Goal: Transaction & Acquisition: Obtain resource

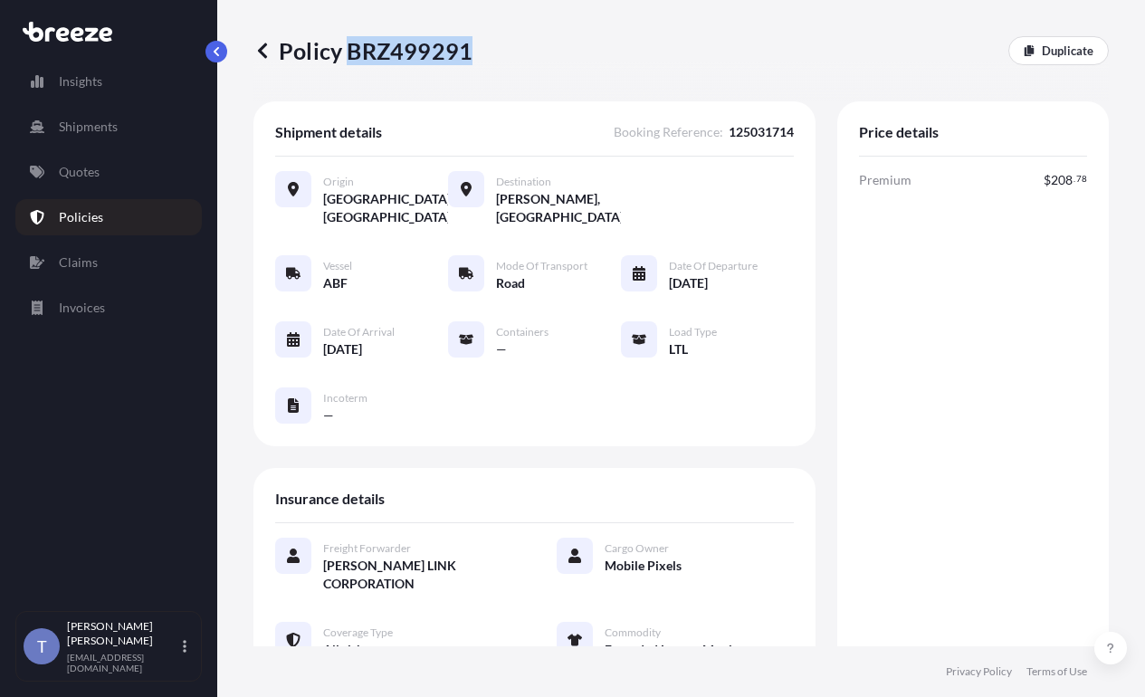
scroll to position [899, 0]
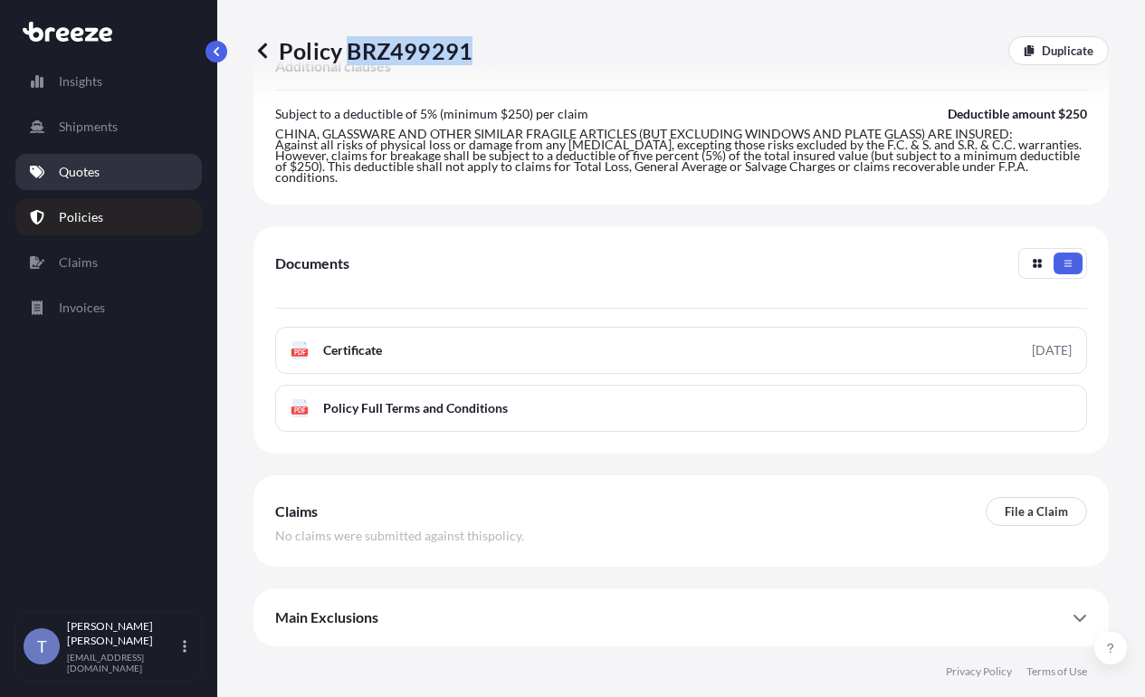
click at [129, 190] on link "Quotes" at bounding box center [108, 172] width 186 height 36
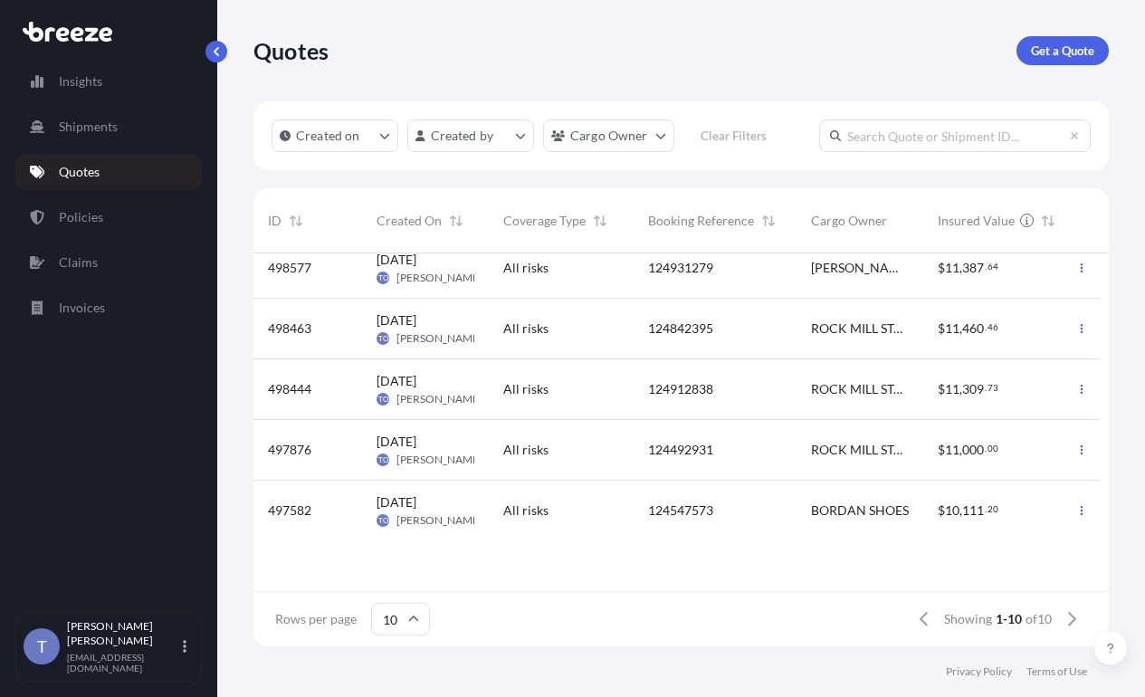
scroll to position [345, 0]
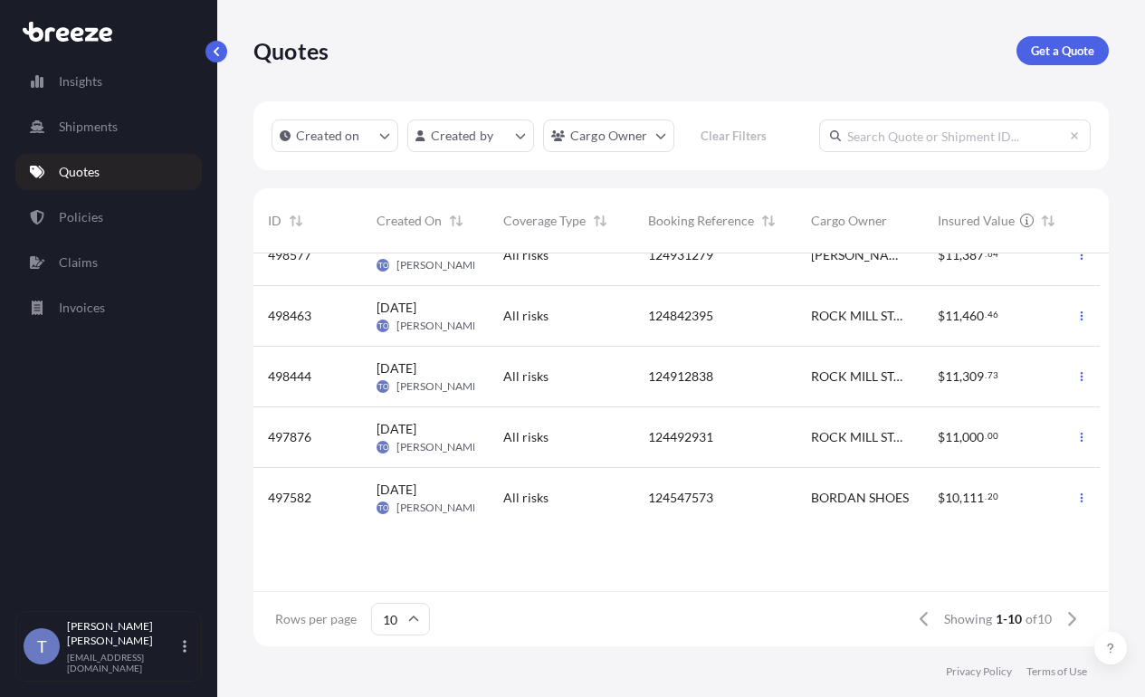
click at [819, 152] on input "text" at bounding box center [955, 135] width 272 height 33
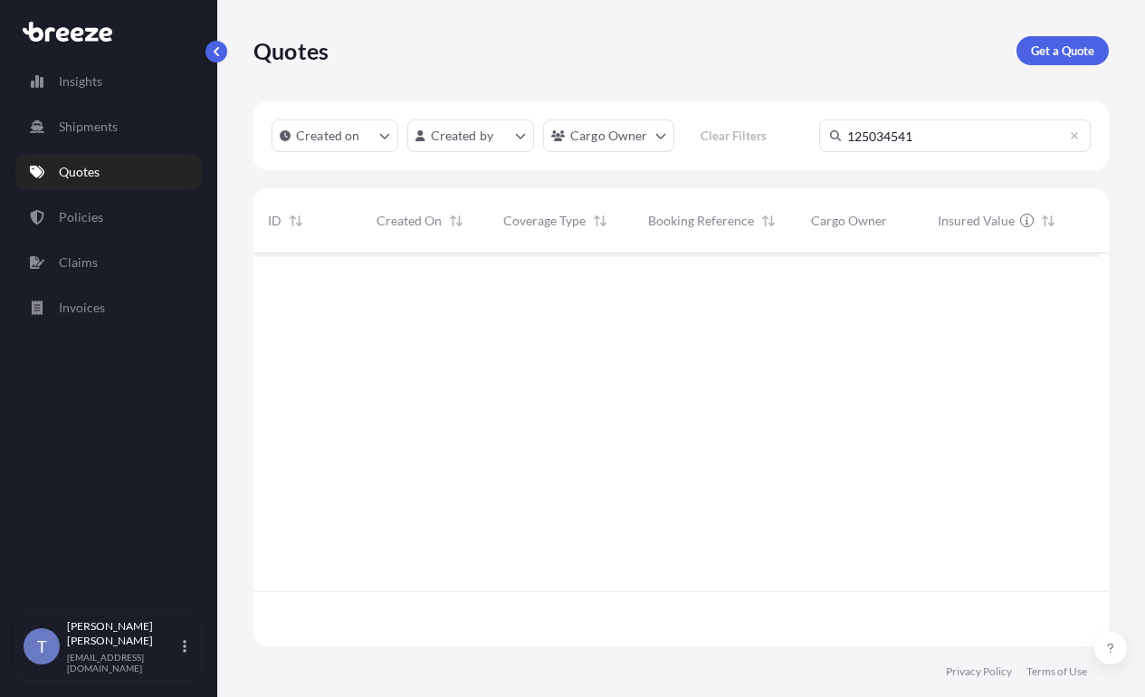
scroll to position [382, 833]
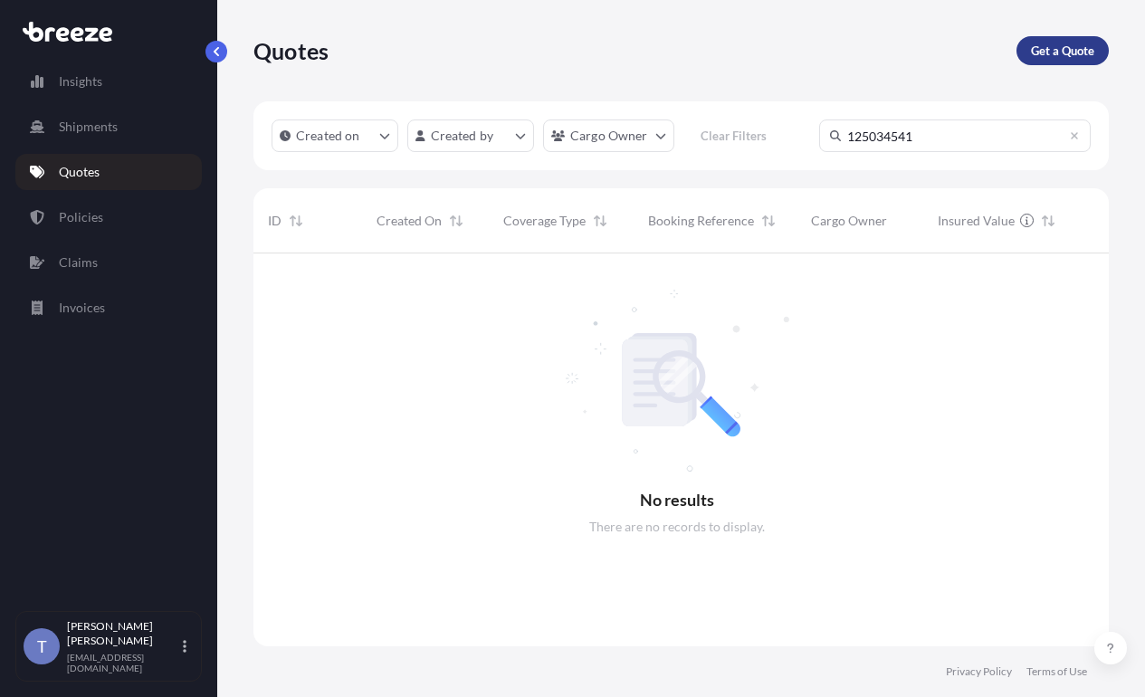
type input "125034541"
click at [1050, 49] on p "Get a Quote" at bounding box center [1062, 51] width 63 height 18
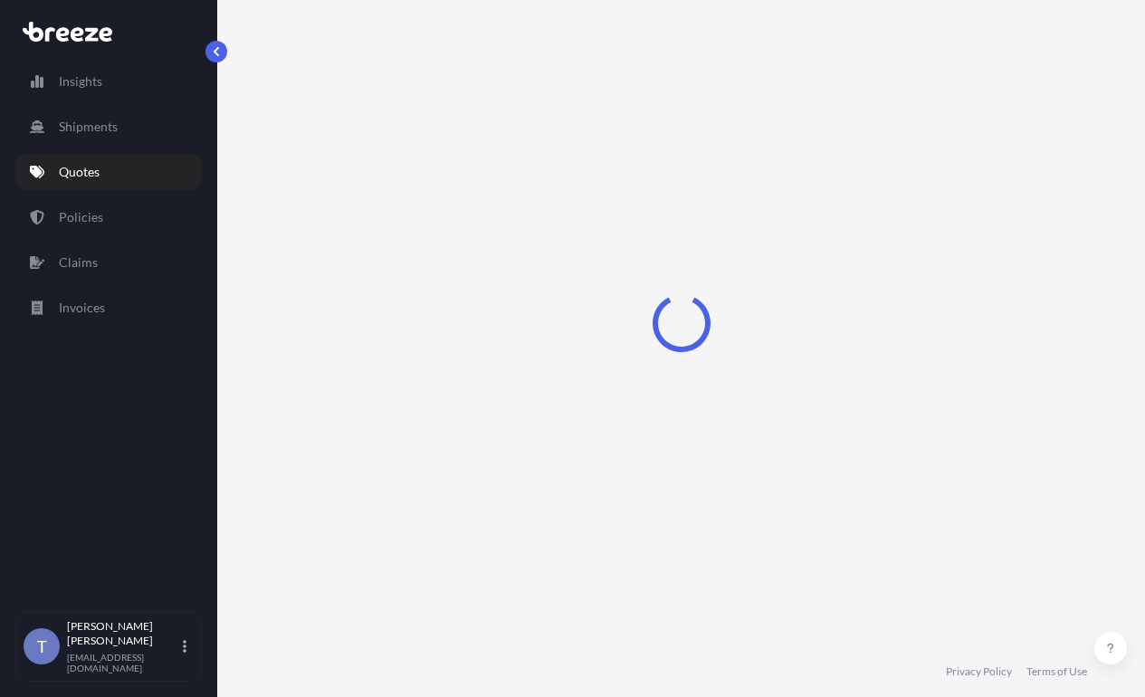
select select "Sea"
select select "1"
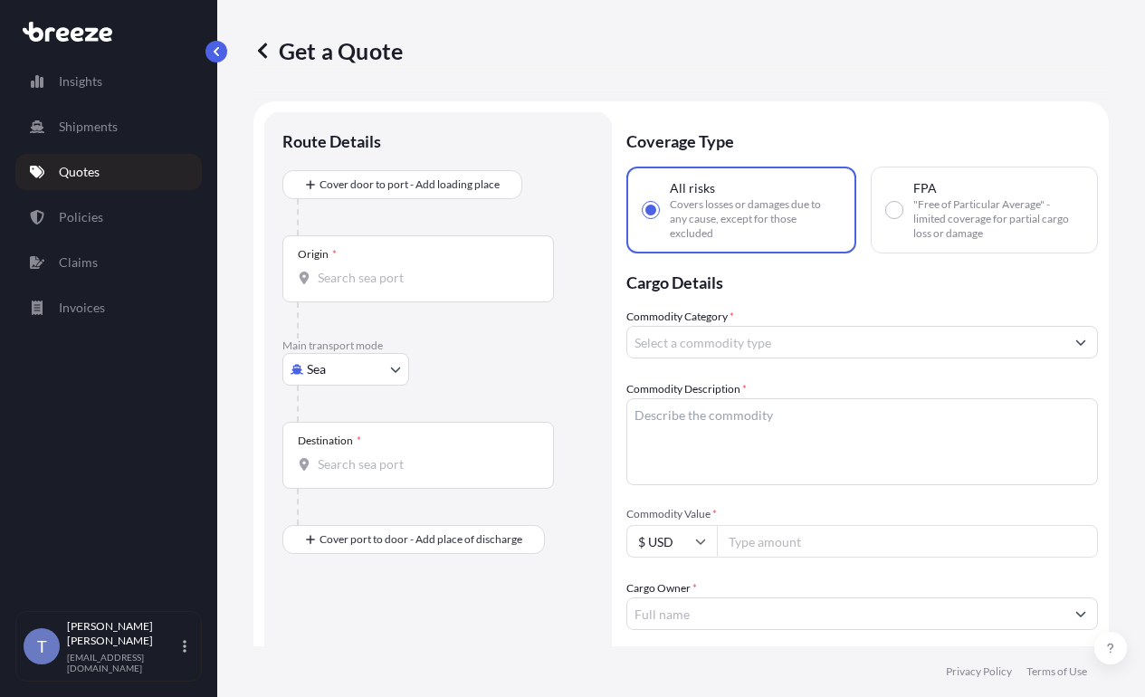
scroll to position [33, 0]
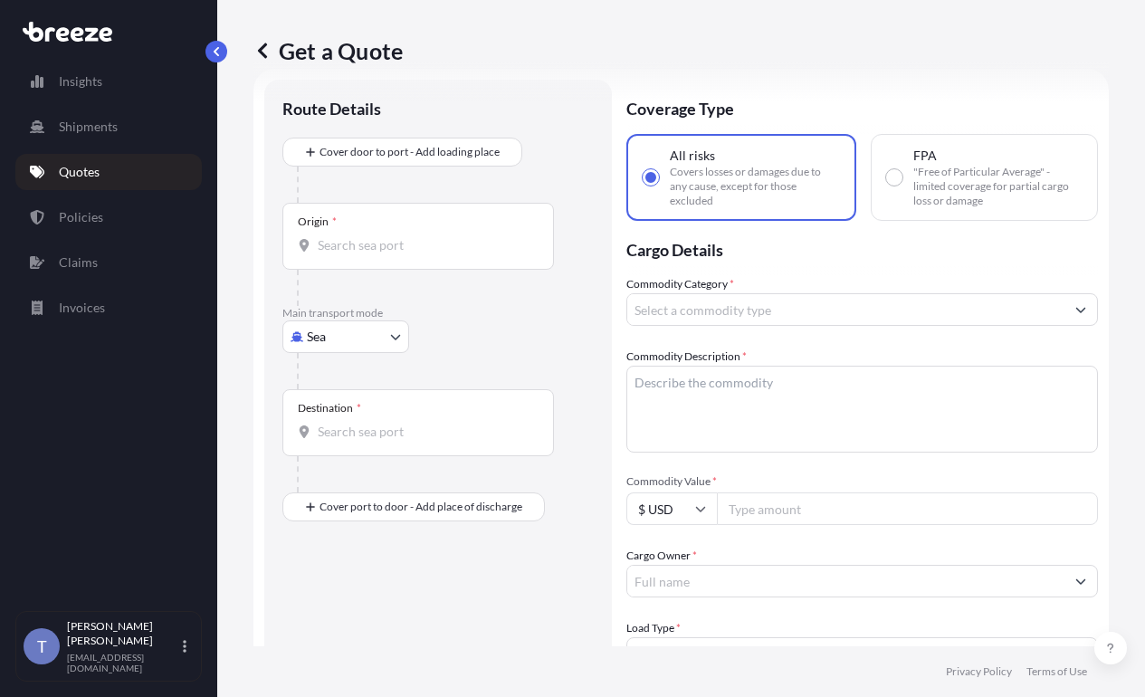
click at [332, 388] on body "Insights Shipments Quotes Policies Claims Invoices T [PERSON_NAME] [EMAIL_ADDRE…" at bounding box center [572, 416] width 1145 height 833
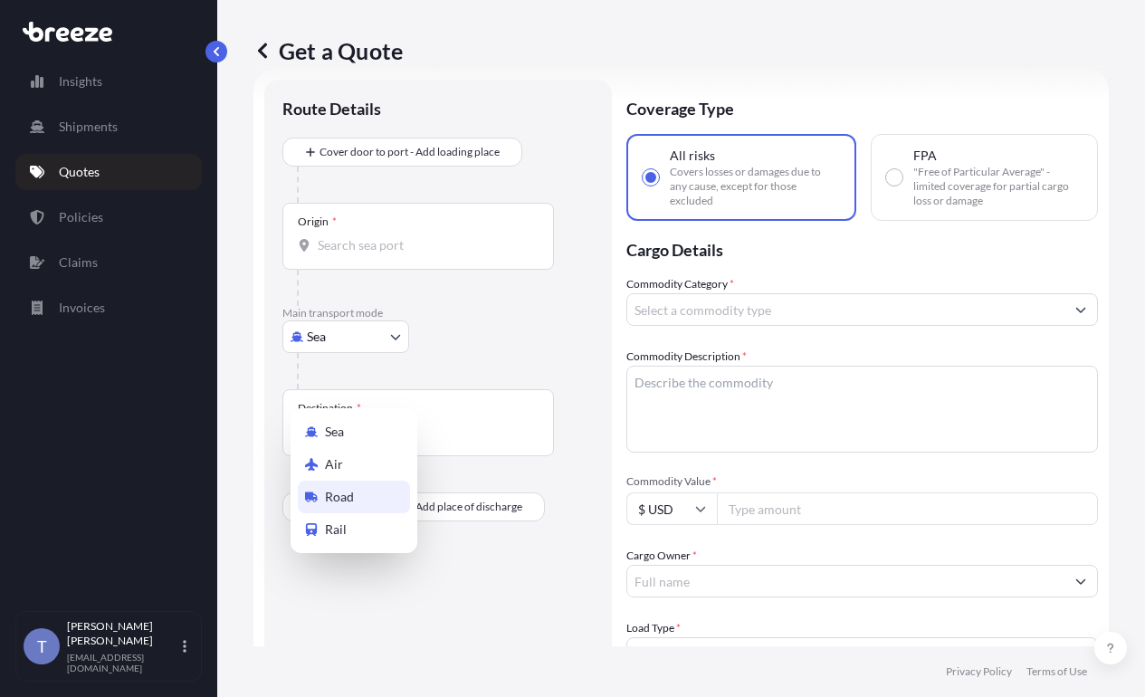
click at [375, 500] on div "Road" at bounding box center [354, 497] width 112 height 33
select select "Road"
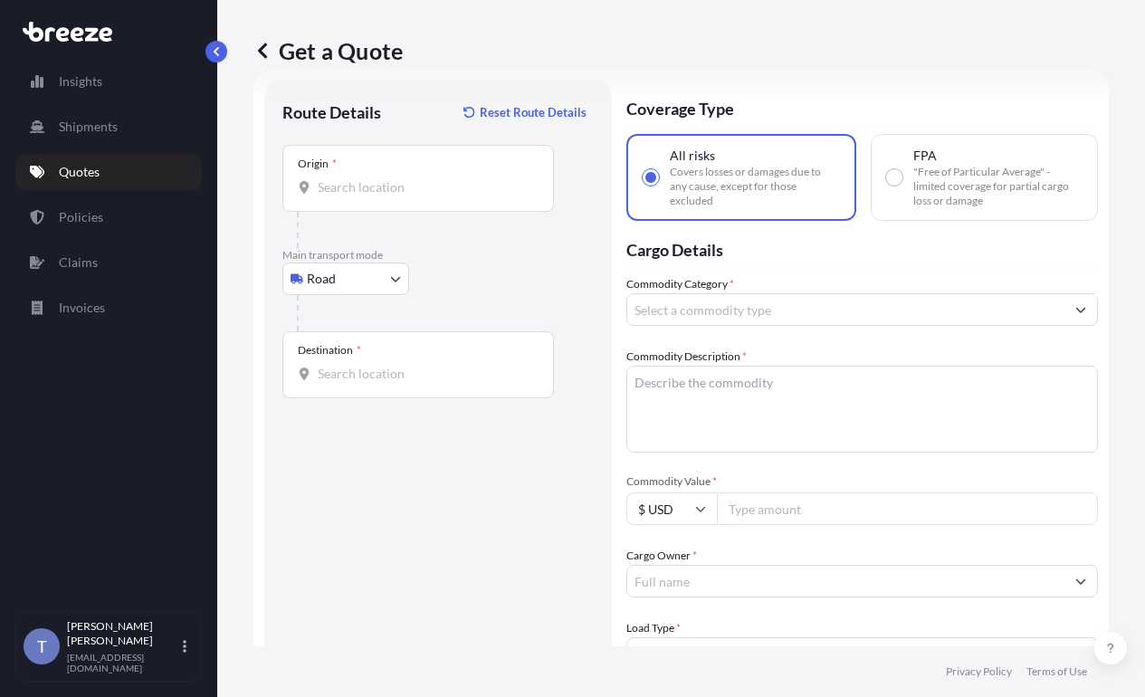
click at [424, 212] on div "Origin *" at bounding box center [418, 178] width 272 height 67
click at [424, 196] on input "Origin *" at bounding box center [425, 187] width 214 height 18
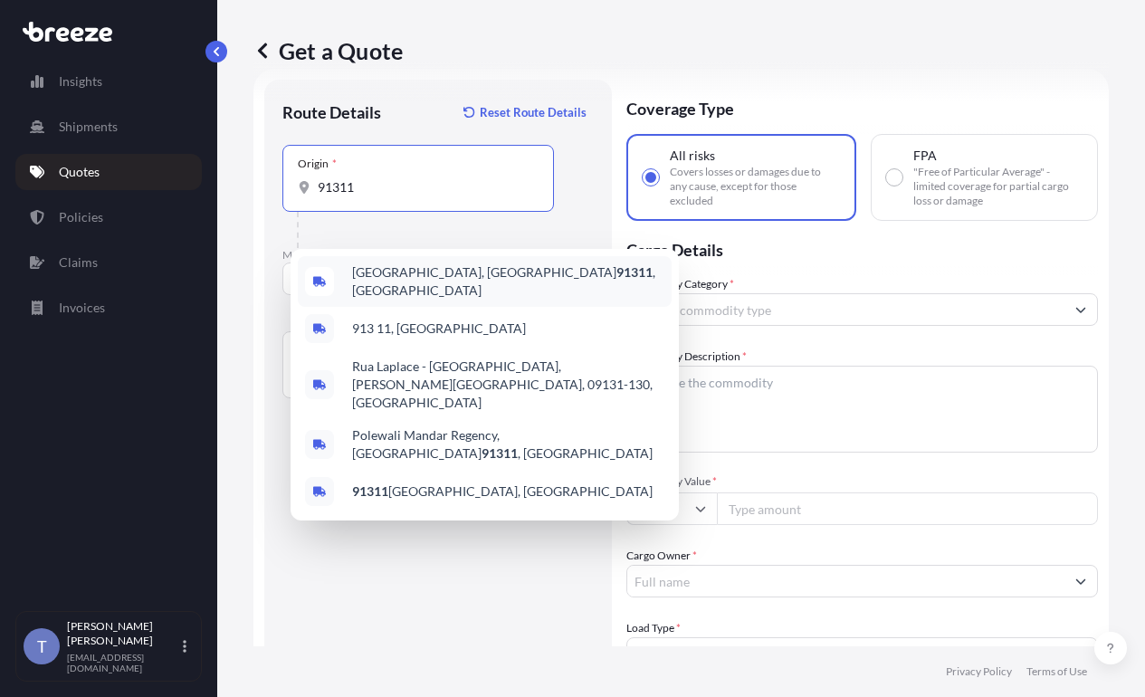
click at [429, 282] on span "[GEOGRAPHIC_DATA] , [GEOGRAPHIC_DATA]" at bounding box center [508, 281] width 312 height 36
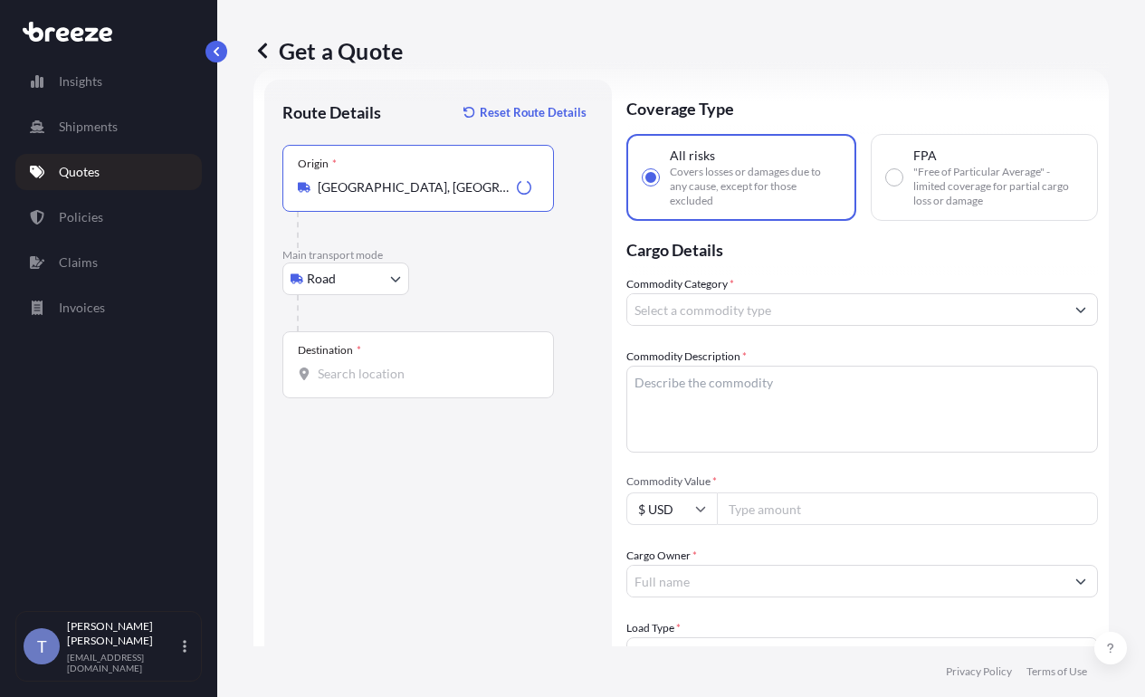
type input "[GEOGRAPHIC_DATA], [GEOGRAPHIC_DATA]"
click at [425, 398] on div "Destination *" at bounding box center [418, 364] width 272 height 67
click at [425, 383] on input "Destination *" at bounding box center [425, 374] width 214 height 18
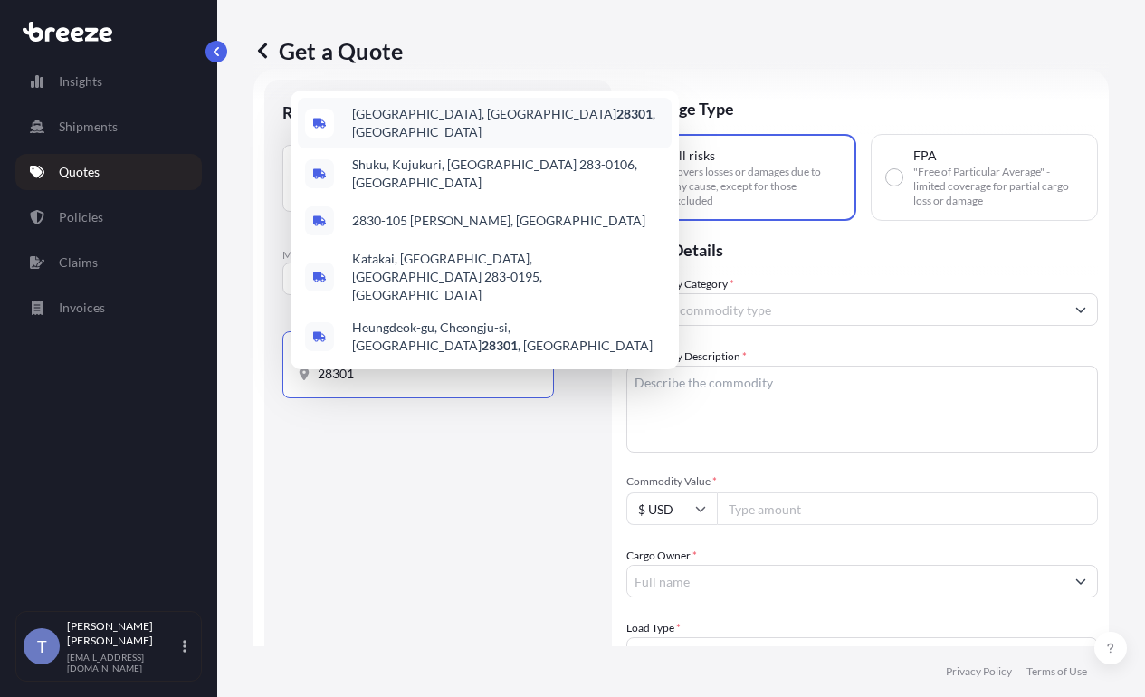
click at [446, 136] on span "[GEOGRAPHIC_DATA] , [GEOGRAPHIC_DATA]" at bounding box center [508, 123] width 312 height 36
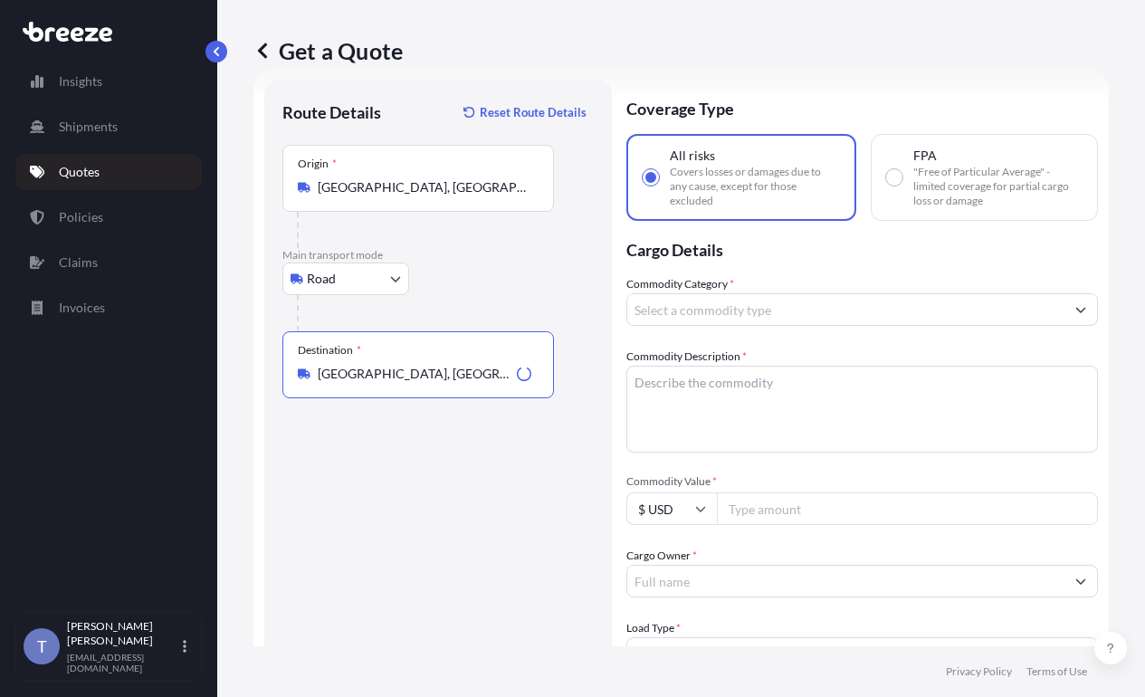
type input "[GEOGRAPHIC_DATA], [GEOGRAPHIC_DATA]"
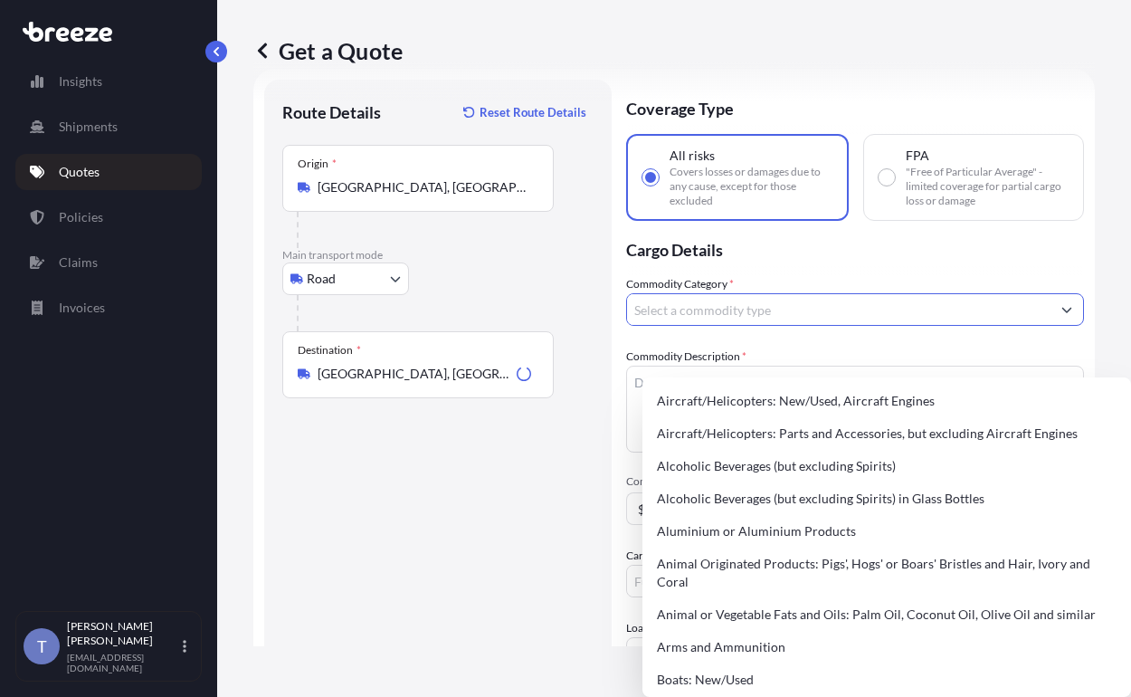
click at [725, 326] on input "Commodity Category *" at bounding box center [839, 309] width 424 height 33
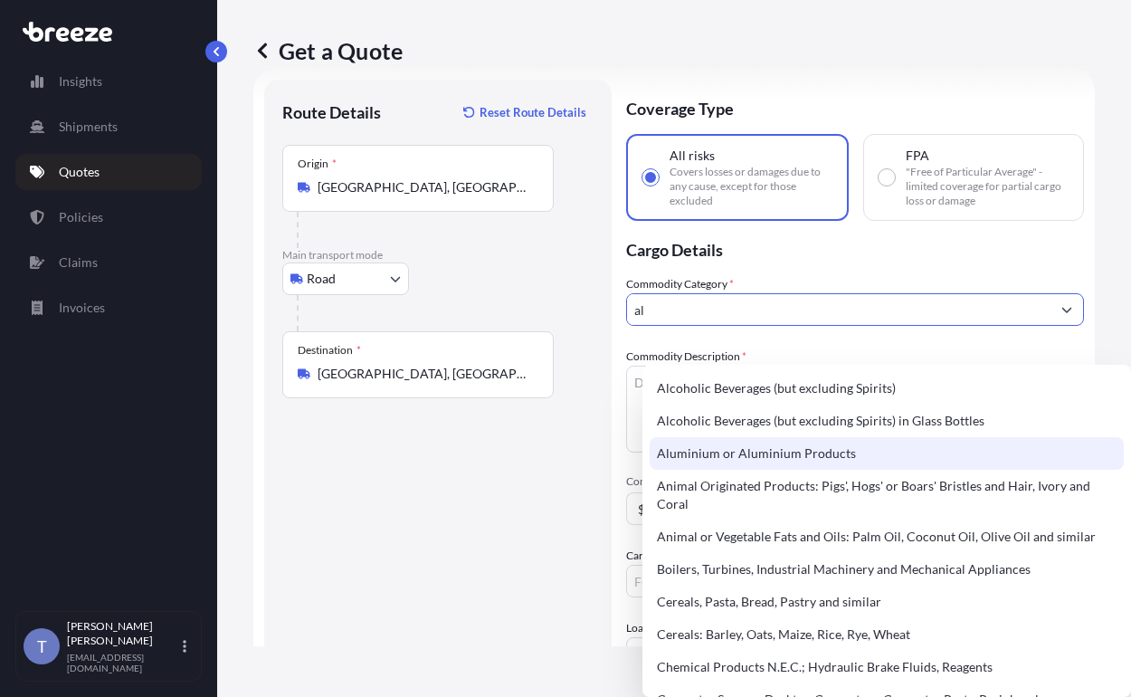
click at [817, 469] on div "Aluminium or Aluminium Products" at bounding box center [887, 453] width 474 height 33
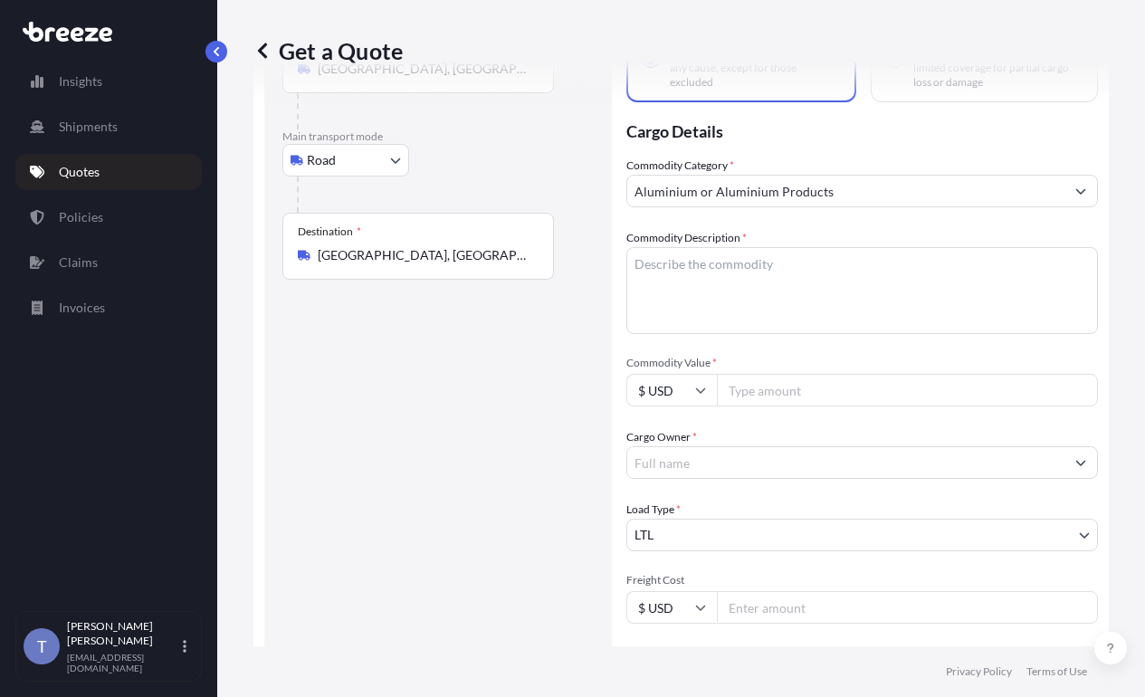
scroll to position [304, 0]
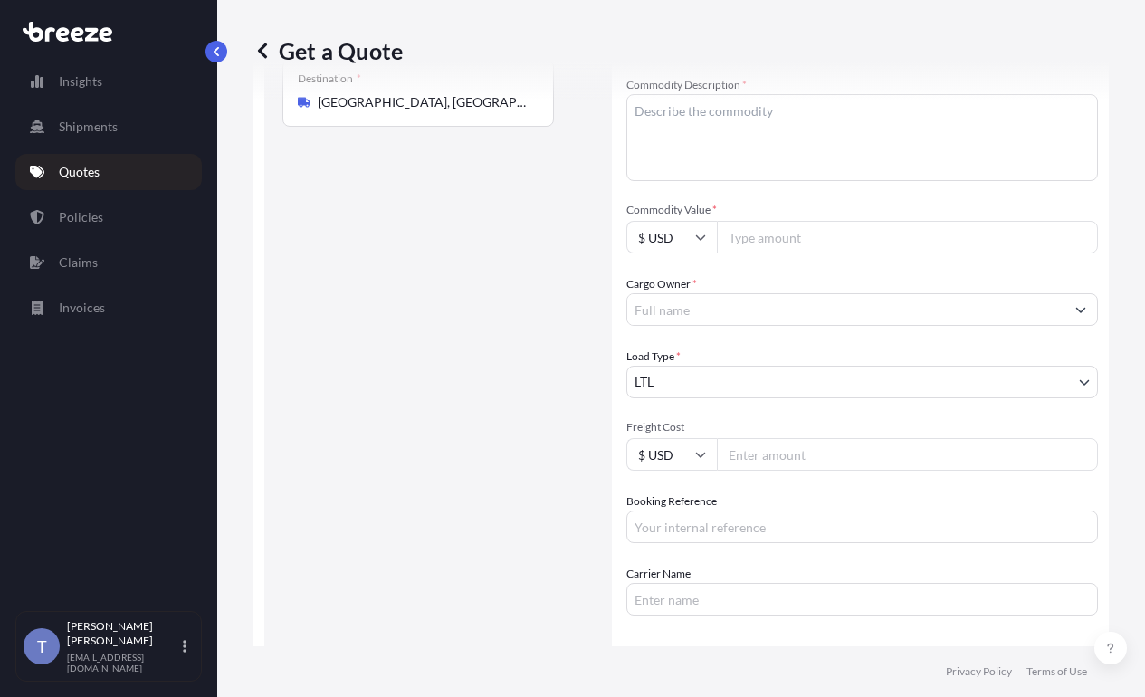
type input "Arms and Ammunitionmax"
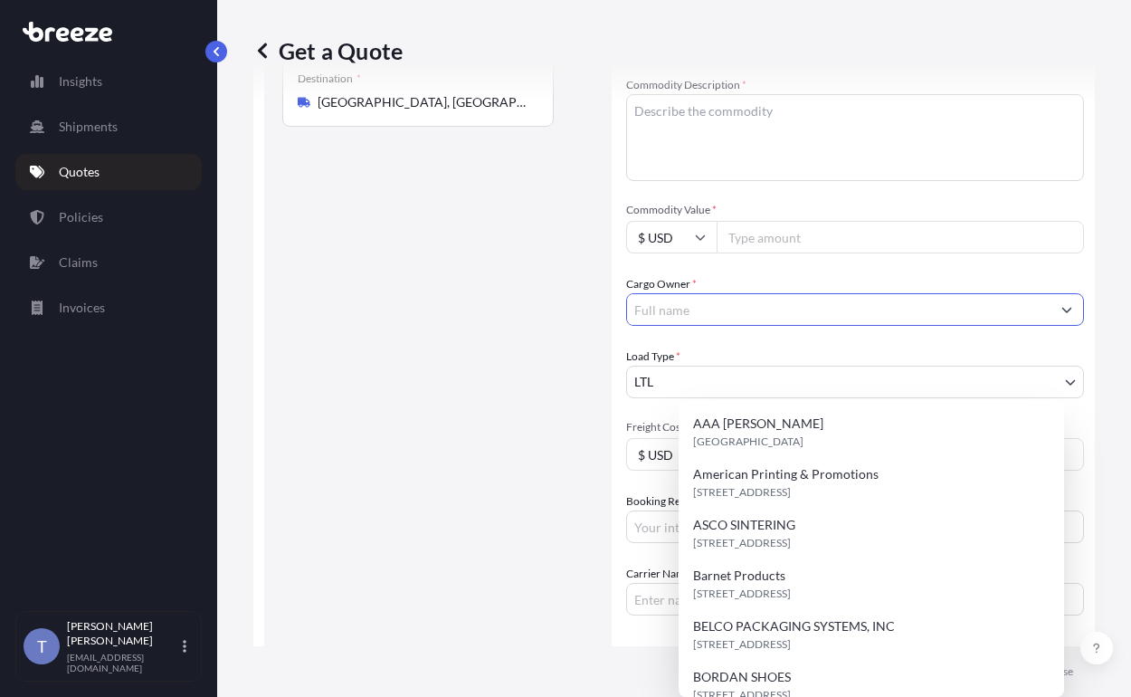
click at [788, 326] on div at bounding box center [855, 309] width 458 height 33
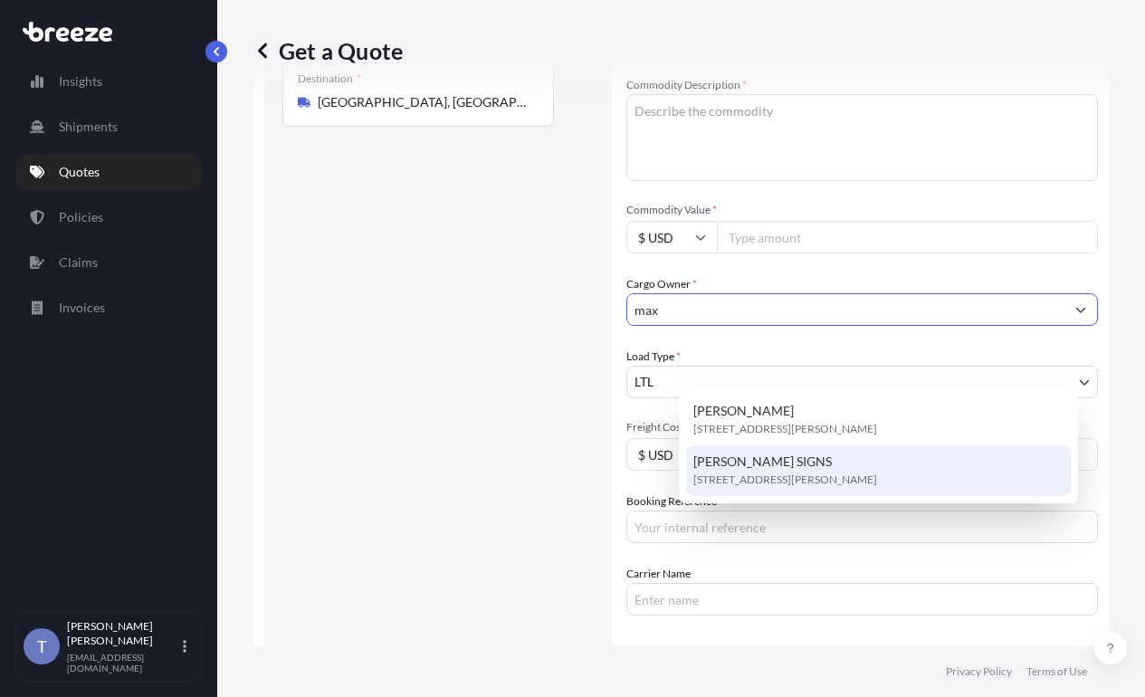
click at [825, 464] on div "[PERSON_NAME] SIGNS [STREET_ADDRESS][PERSON_NAME]" at bounding box center [878, 470] width 385 height 51
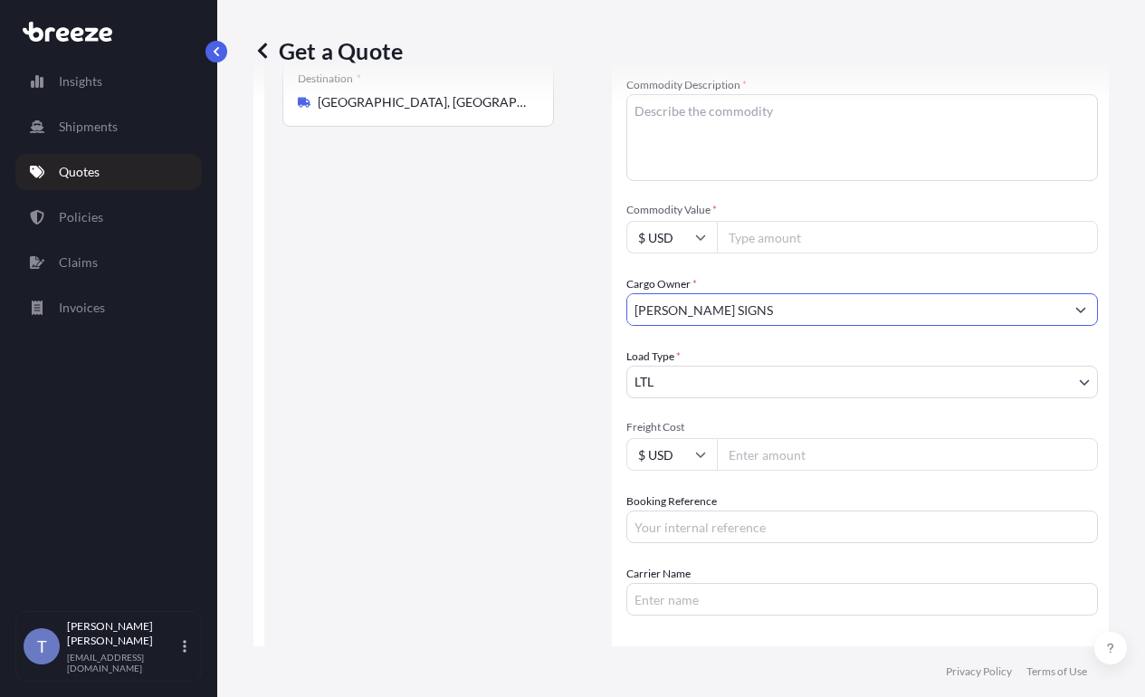
type input "[PERSON_NAME] SIGNS"
click at [837, 253] on input "Commodity Value *" at bounding box center [907, 237] width 381 height 33
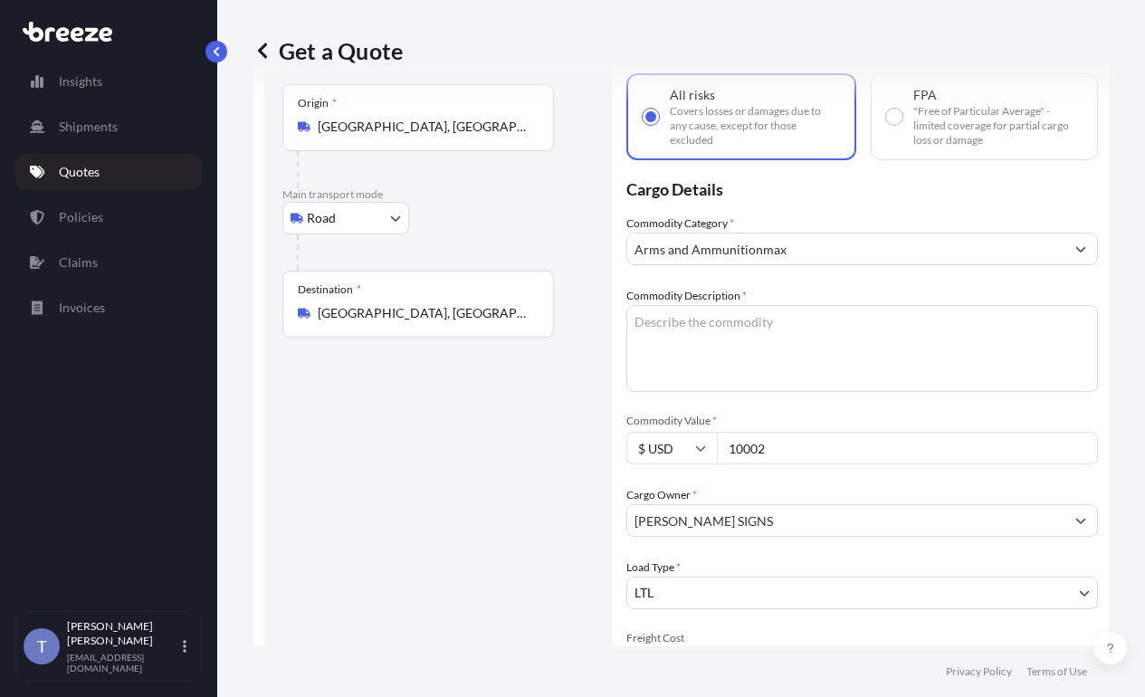
scroll to position [33, 0]
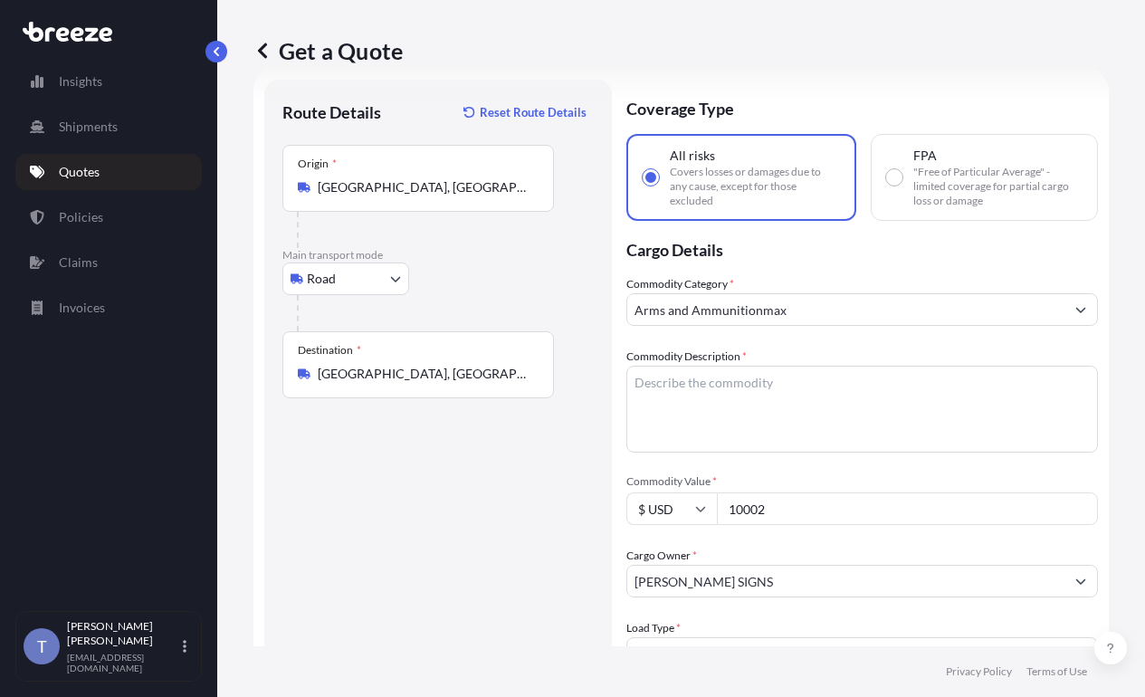
type input "10002"
click at [845, 326] on input "Arms and Ammunitionmax" at bounding box center [845, 309] width 437 height 33
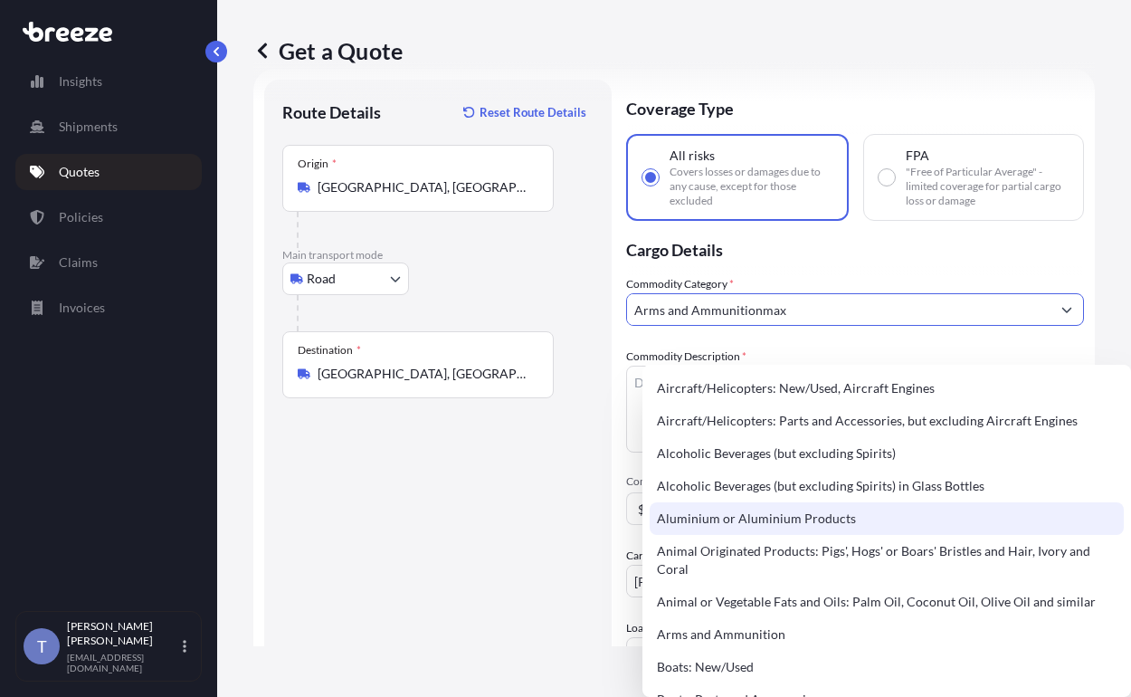
click at [807, 522] on div "Aluminium or Aluminium Products" at bounding box center [887, 518] width 474 height 33
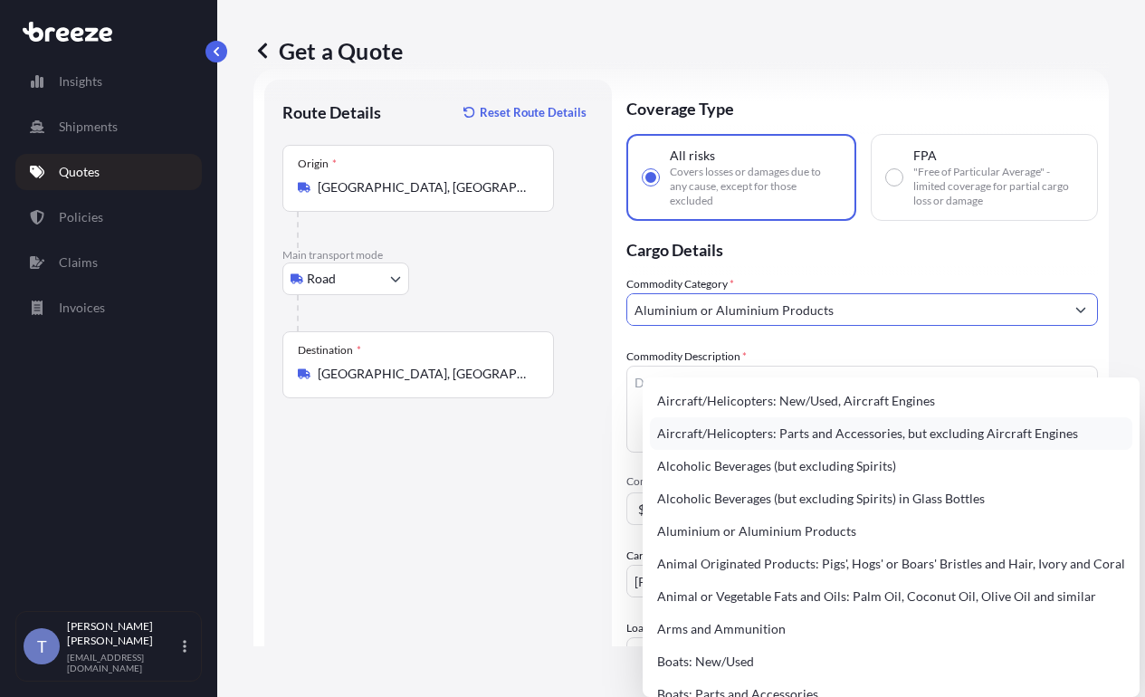
type input "Aircraft/Helicopters: Parts and Accessories, but excluding Aircraft Engines"
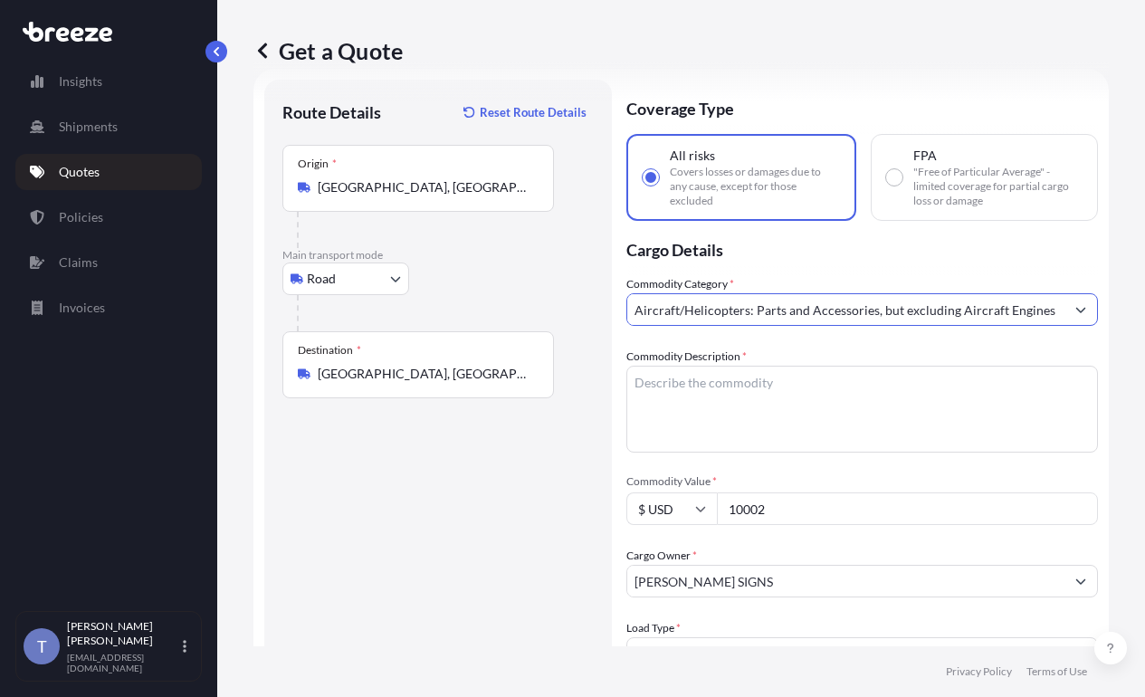
click at [731, 442] on textarea "Commodity Description *" at bounding box center [862, 409] width 472 height 87
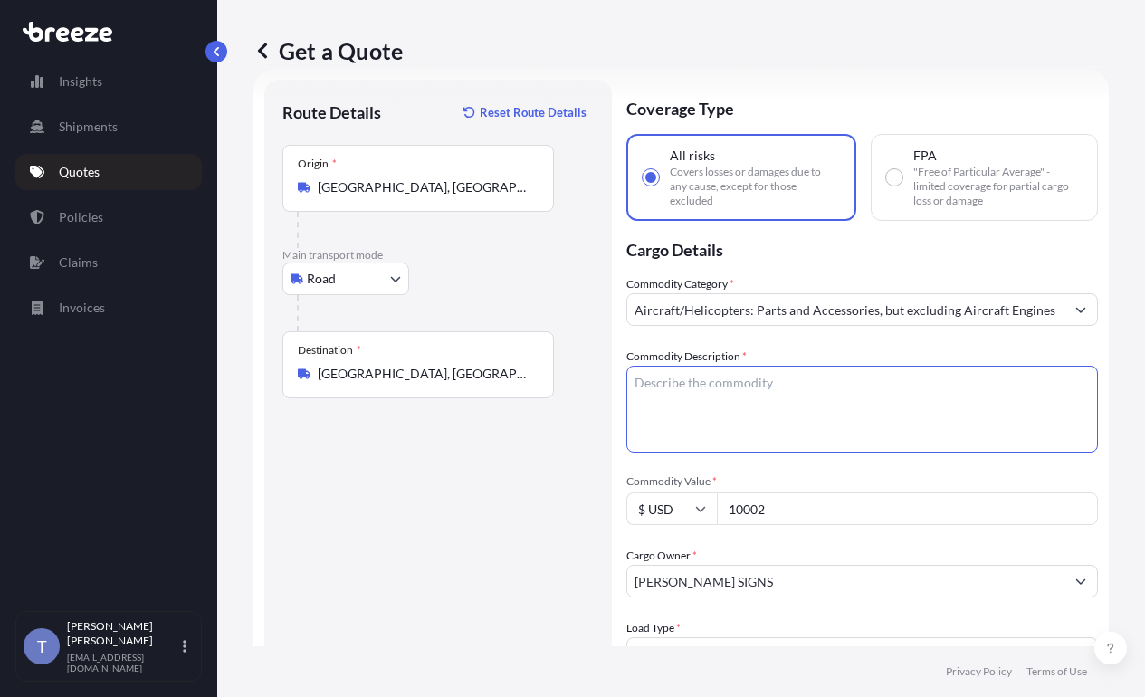
paste textarea "Signs and stakes"
type textarea "Signs and stakes"
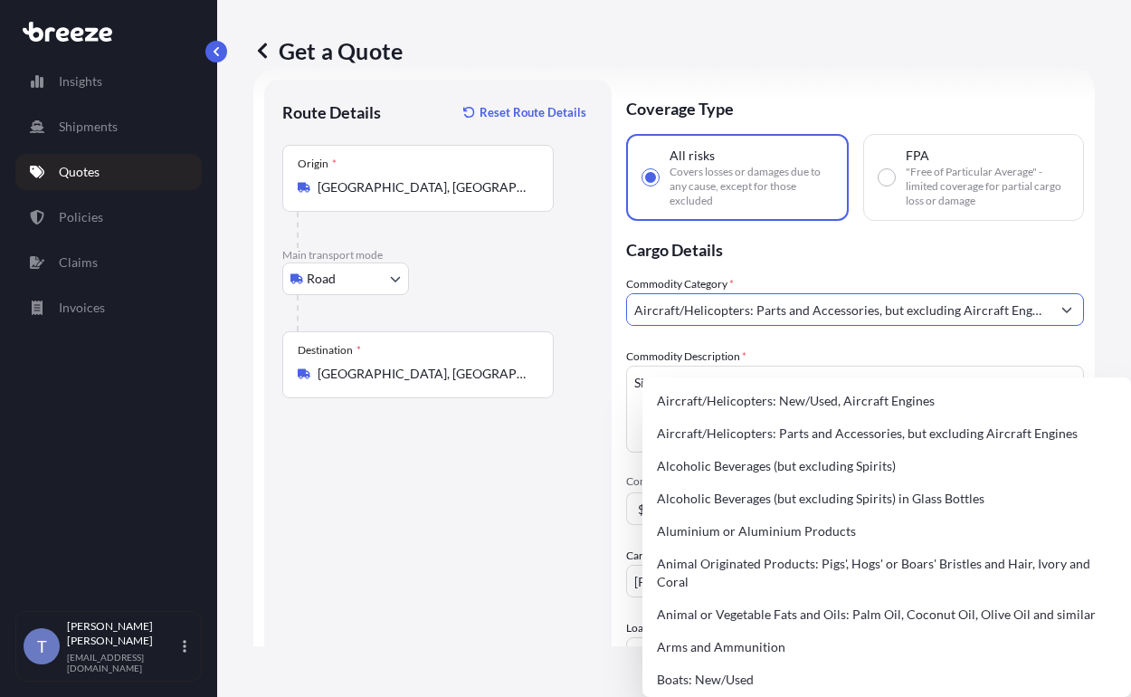
click at [863, 326] on input "Aircraft/Helicopters: Parts and Accessories, but excluding Aircraft Engines" at bounding box center [839, 309] width 424 height 33
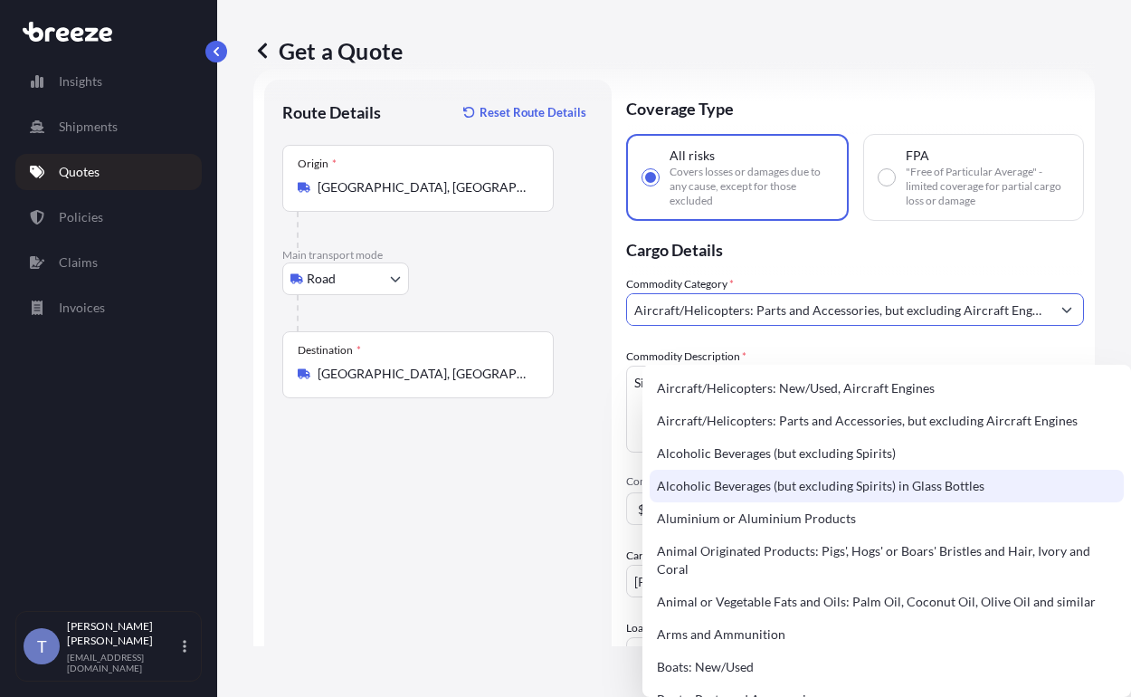
click at [833, 522] on div "Aluminium or Aluminium Products" at bounding box center [887, 518] width 474 height 33
type input "Aluminium or Aluminium Products"
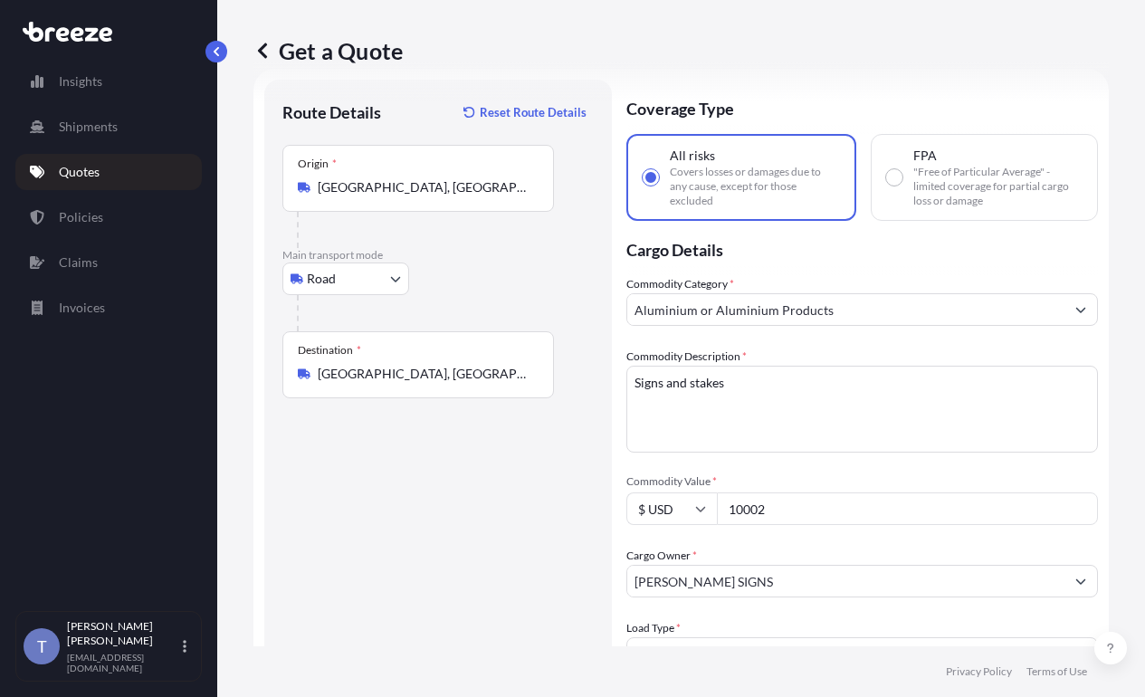
click at [851, 383] on div "Commodity Description * Signs and stakes" at bounding box center [862, 400] width 472 height 105
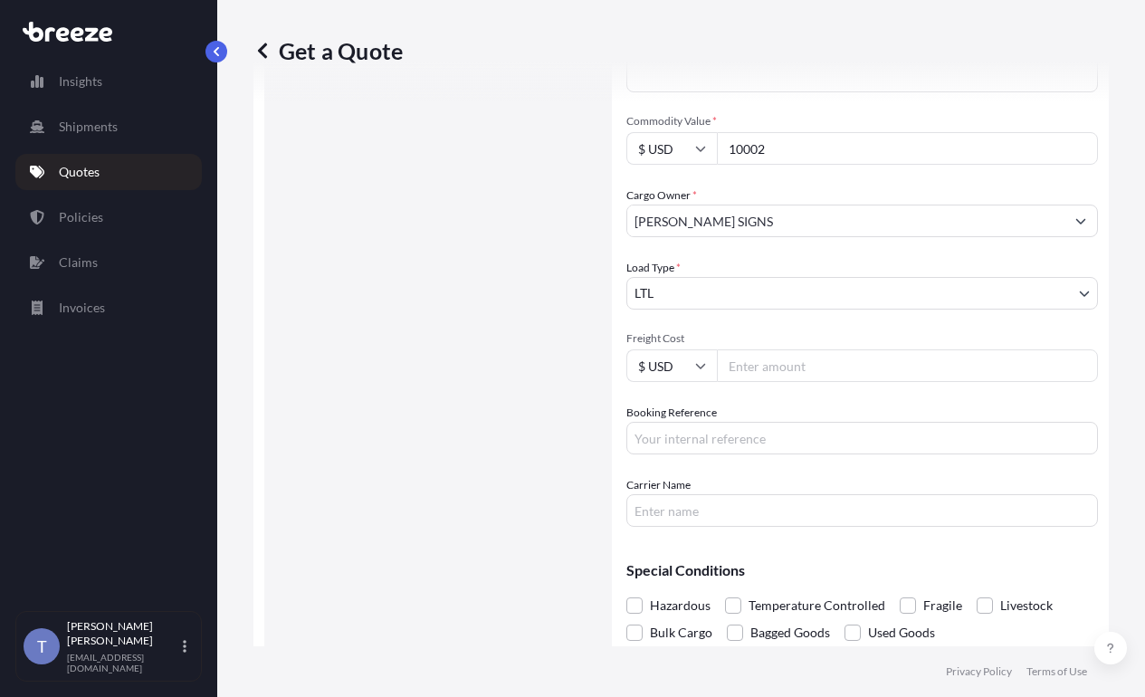
scroll to position [395, 0]
click at [847, 380] on input "Freight Cost" at bounding box center [907, 364] width 381 height 33
click at [866, 163] on input "10002" at bounding box center [907, 146] width 381 height 33
type input "10000"
click at [820, 380] on input "Freight Cost" at bounding box center [907, 364] width 381 height 33
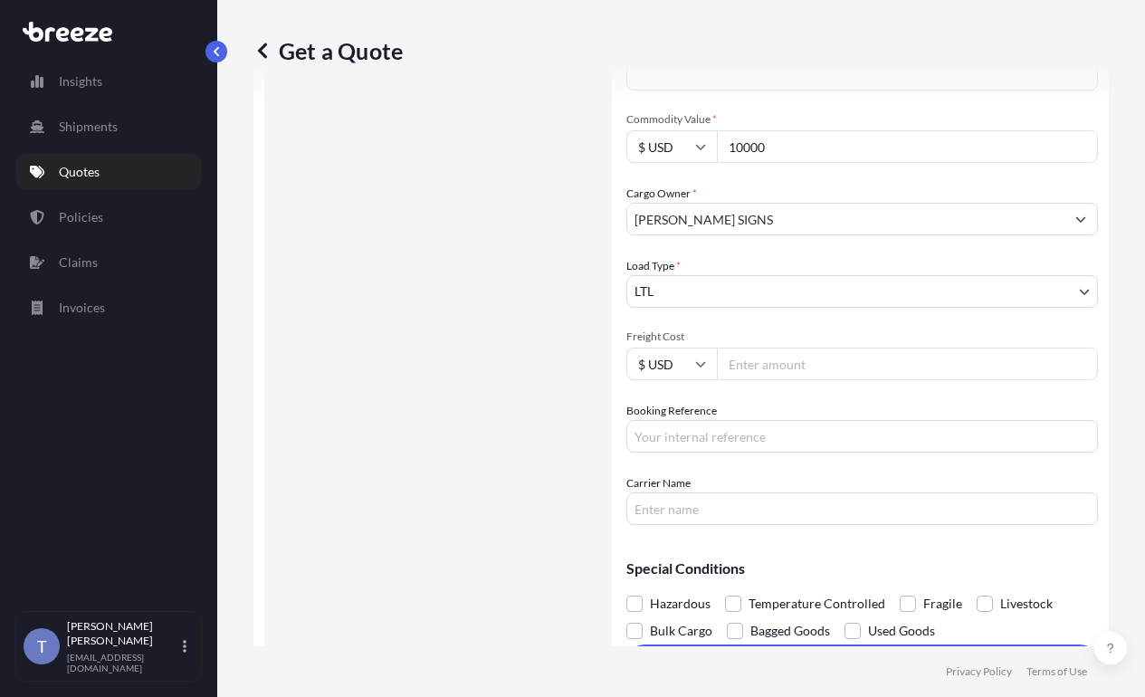
paste input "428.45"
type input "428.45"
click at [737, 525] on input "Carrier Name" at bounding box center [862, 508] width 472 height 33
type input "XPO LOGISTICS"
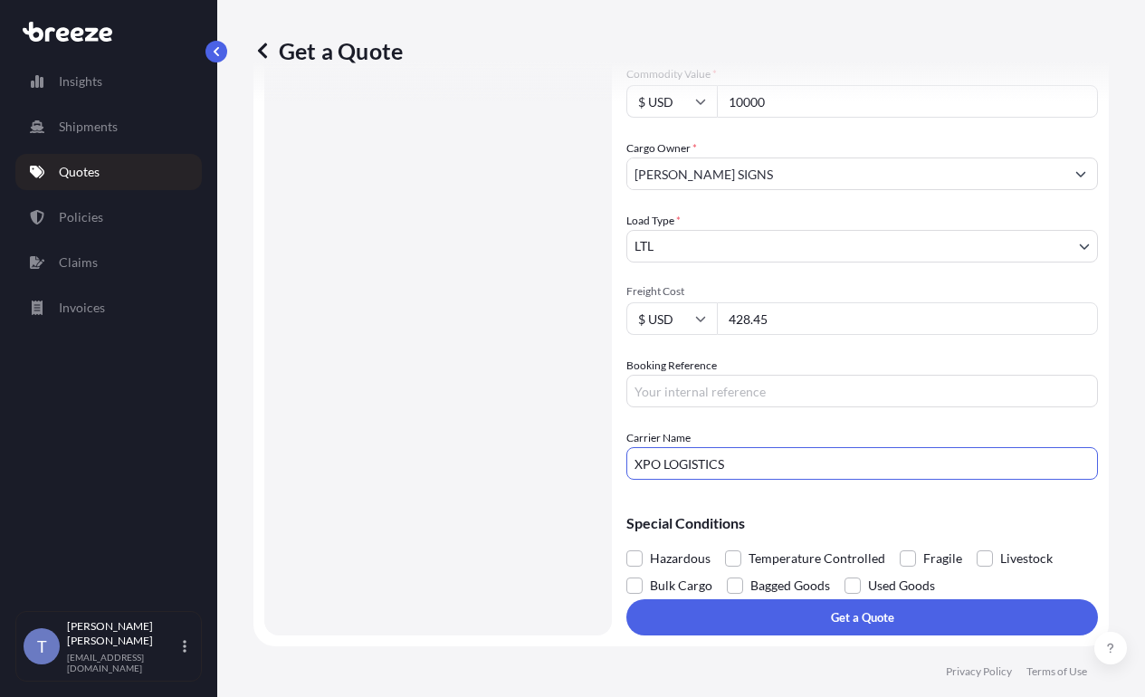
scroll to position [485, 0]
click at [797, 407] on input "Booking Reference" at bounding box center [862, 391] width 472 height 33
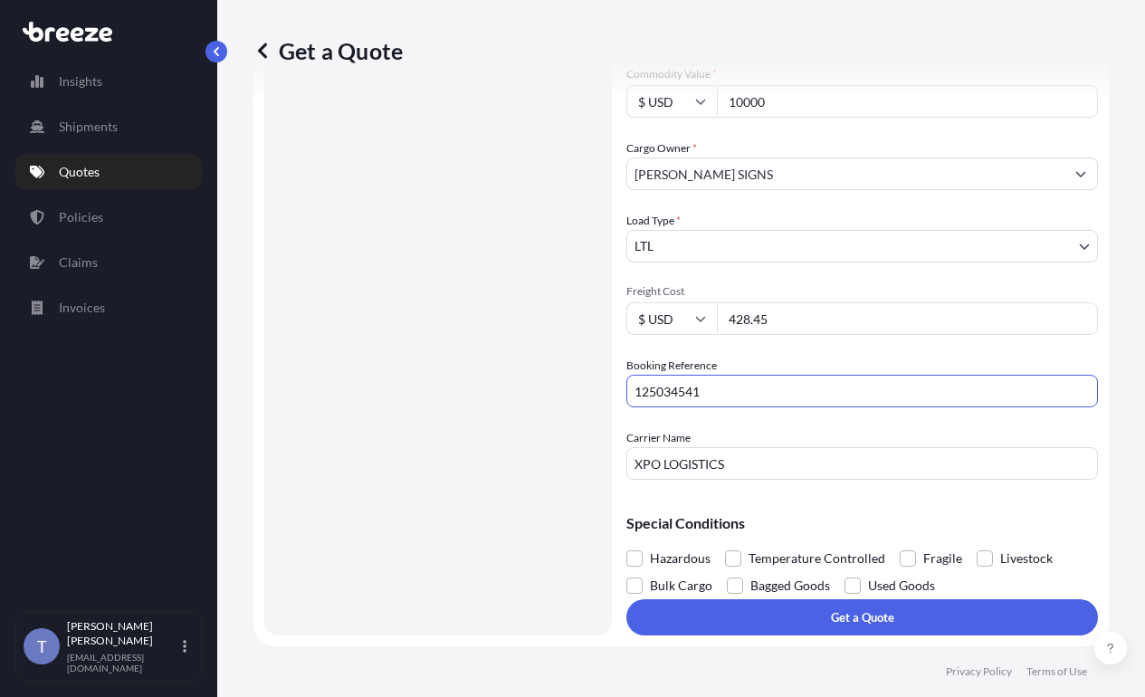
scroll to position [538, 0]
type input "125034541"
click at [916, 550] on span at bounding box center [908, 558] width 16 height 16
click at [900, 545] on input "Fragile" at bounding box center [900, 545] width 0 height 0
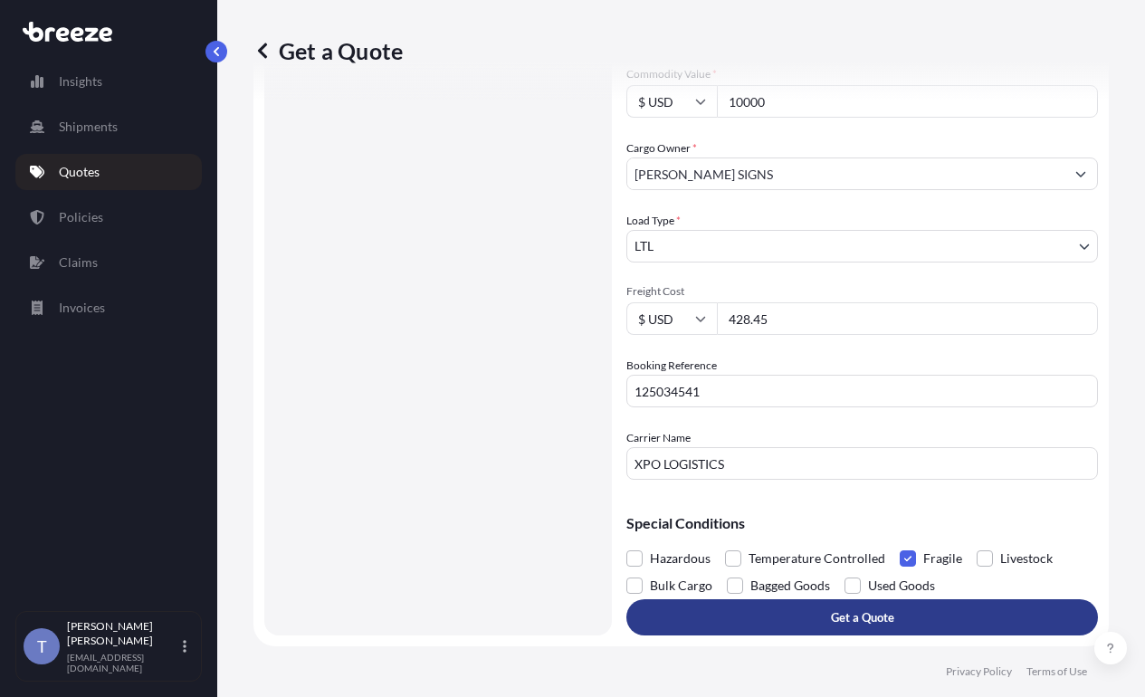
click at [891, 620] on button "Get a Quote" at bounding box center [862, 617] width 472 height 36
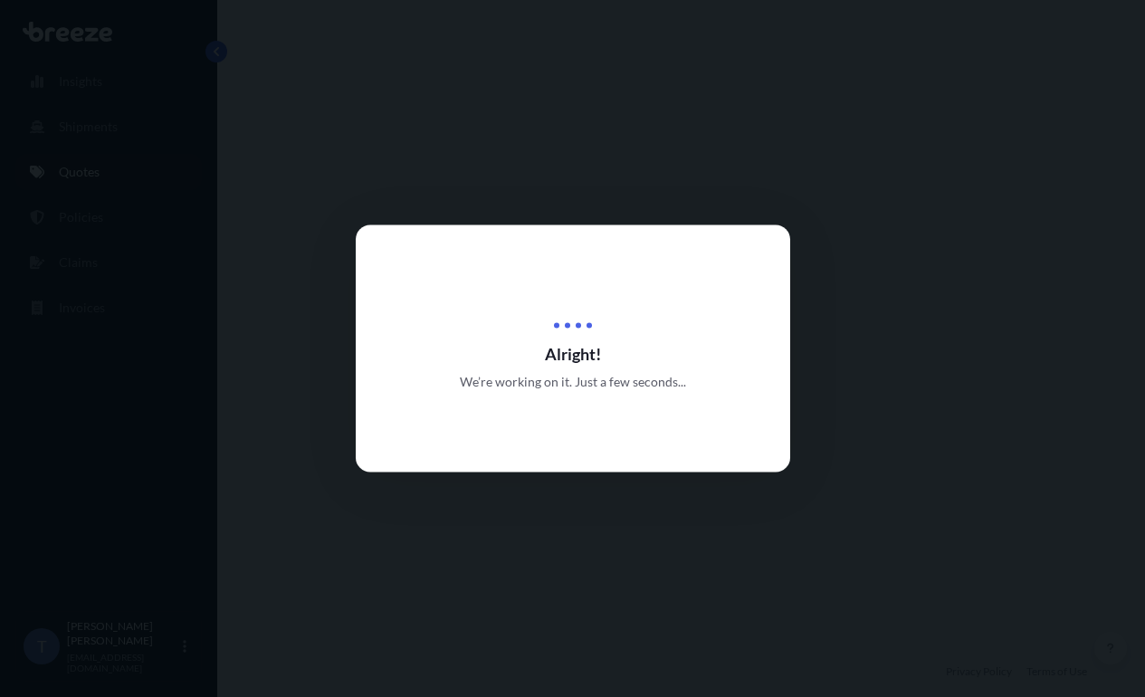
select select "Road"
select select "1"
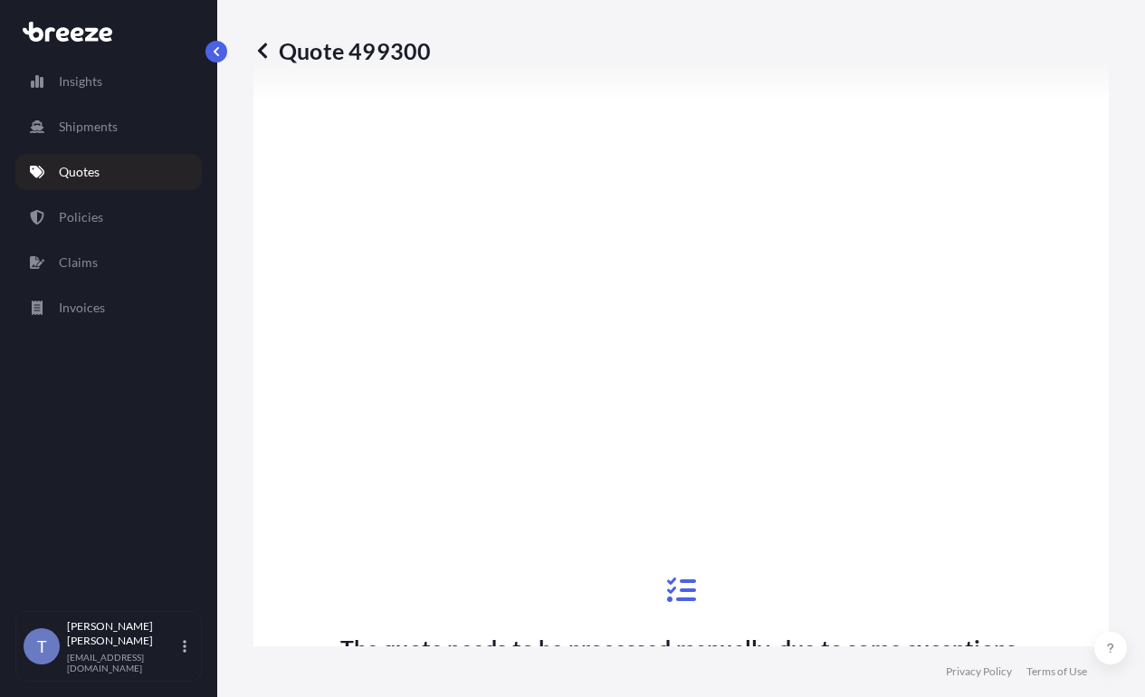
scroll to position [1097, 0]
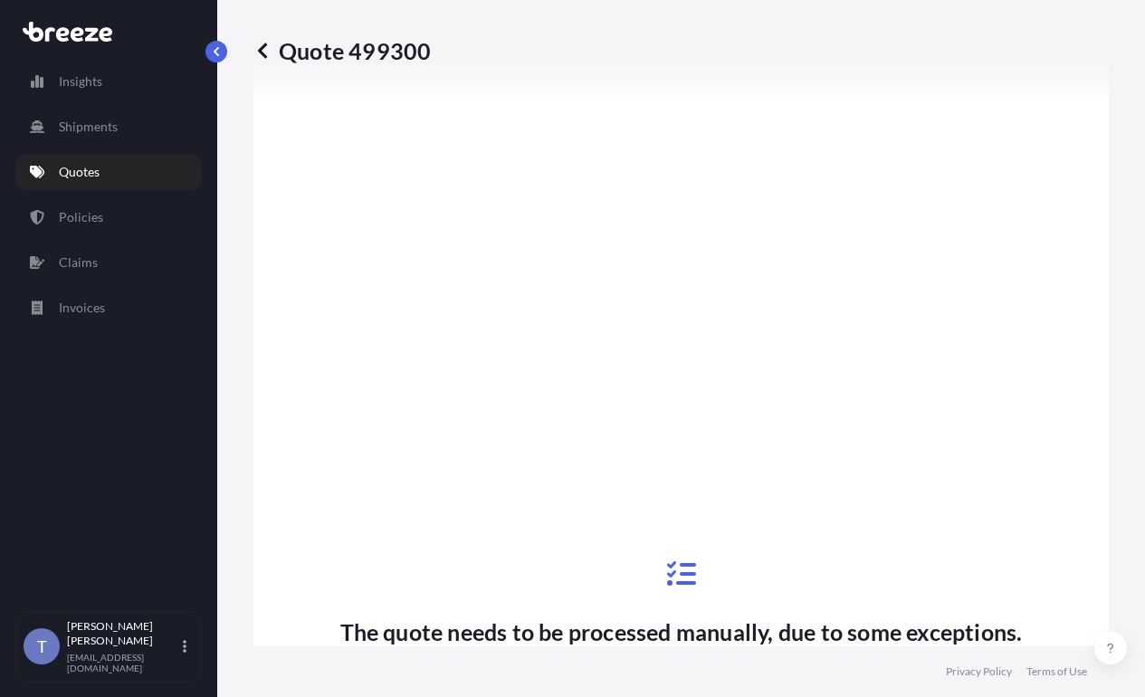
drag, startPoint x: 1090, startPoint y: 120, endPoint x: 1091, endPoint y: 65, distance: 55.2
click at [1090, 120] on div "The quote needs to be processed manually, due to some exceptions. We will get b…" at bounding box center [680, 699] width 855 height 1385
